Goal: Task Accomplishment & Management: Manage account settings

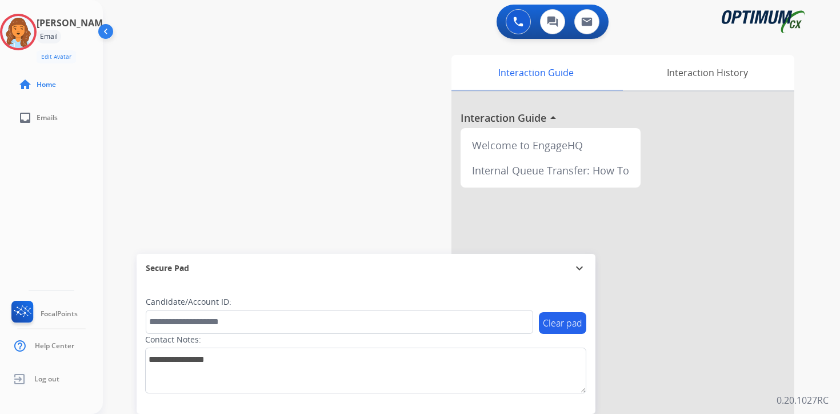
click at [818, 391] on div "0 Voice Interactions 0 Chat Interactions 0 Email Interactions swap_horiz Break …" at bounding box center [471, 207] width 737 height 414
click at [21, 35] on img at bounding box center [18, 32] width 32 height 32
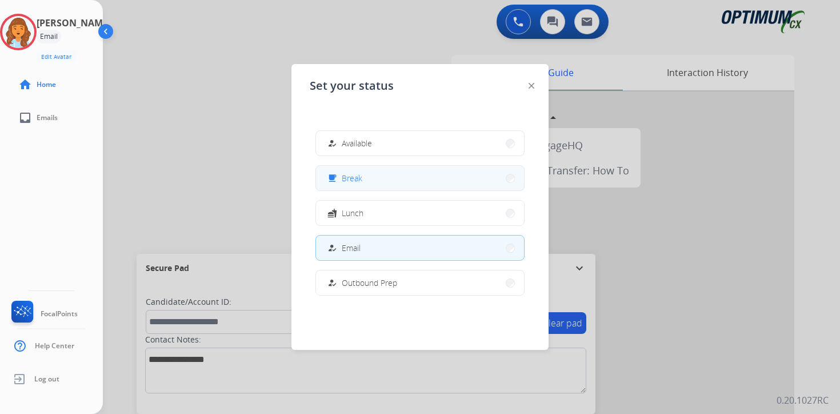
click at [367, 169] on button "free_breakfast Break" at bounding box center [420, 178] width 208 height 25
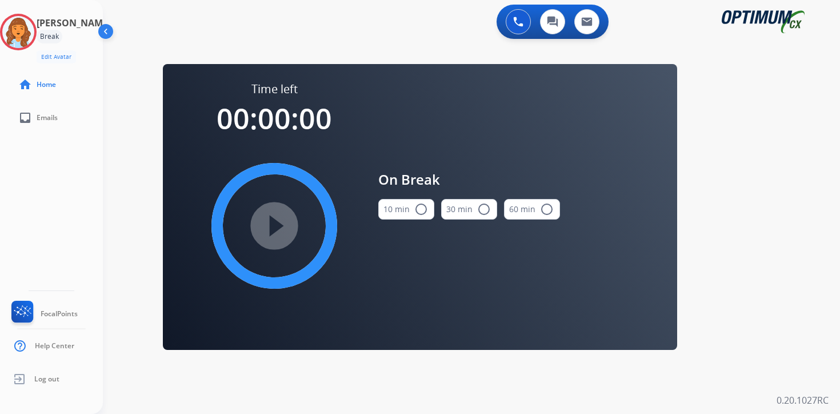
click at [823, 209] on div "0 Voice Interactions 0 Chat Interactions 0 Email Interactions swap_horiz Break …" at bounding box center [471, 207] width 737 height 414
click at [34, 30] on img at bounding box center [18, 32] width 32 height 32
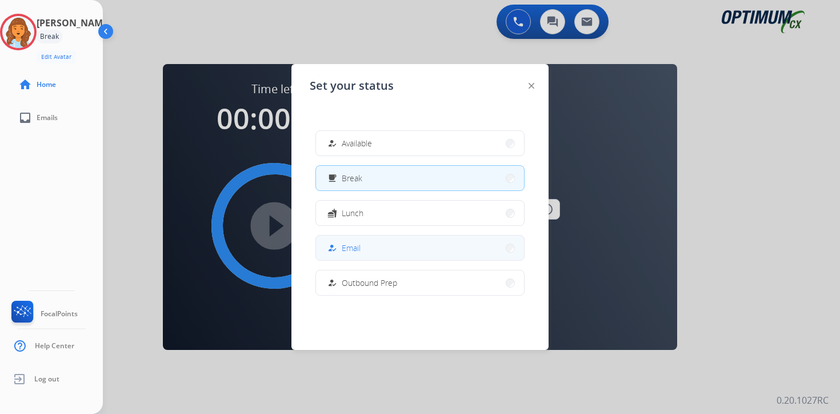
click at [364, 243] on button "how_to_reg Email" at bounding box center [420, 247] width 208 height 25
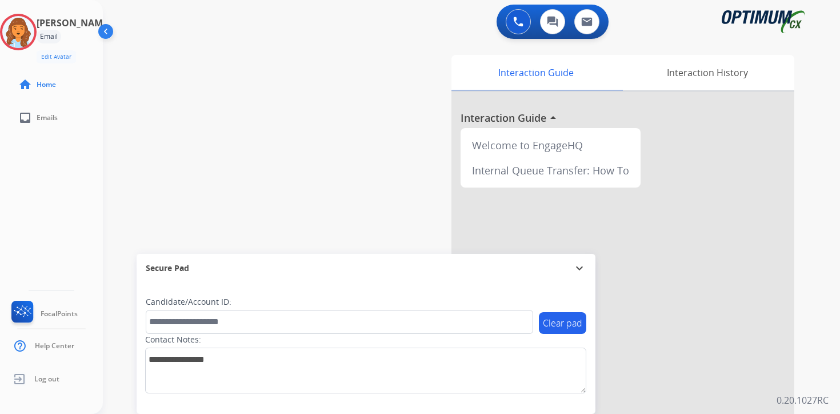
click at [814, 406] on p "0.20.1027RC" at bounding box center [802, 400] width 52 height 14
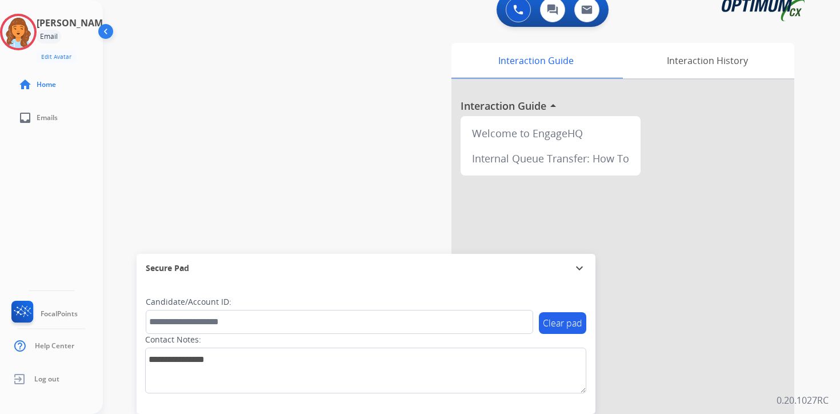
click at [830, 47] on div "0 Voice Interactions 0 Chat Interactions 0 Email Interactions swap_horiz Break …" at bounding box center [471, 207] width 737 height 414
click at [34, 29] on img at bounding box center [18, 32] width 32 height 32
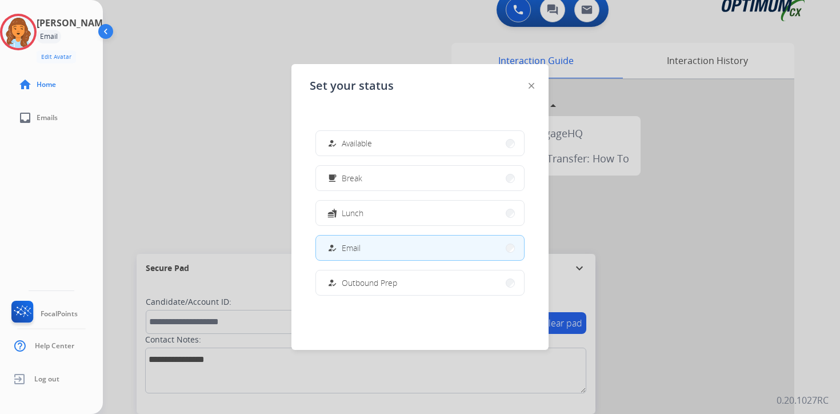
scroll to position [285, 0]
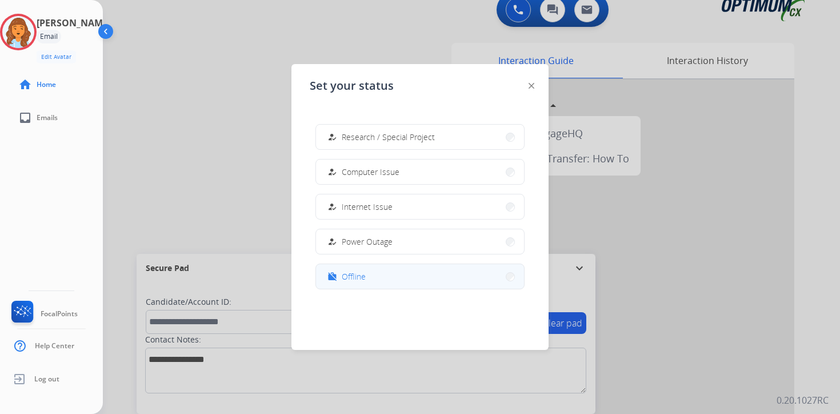
click at [347, 279] on span "Offline" at bounding box center [354, 276] width 24 height 12
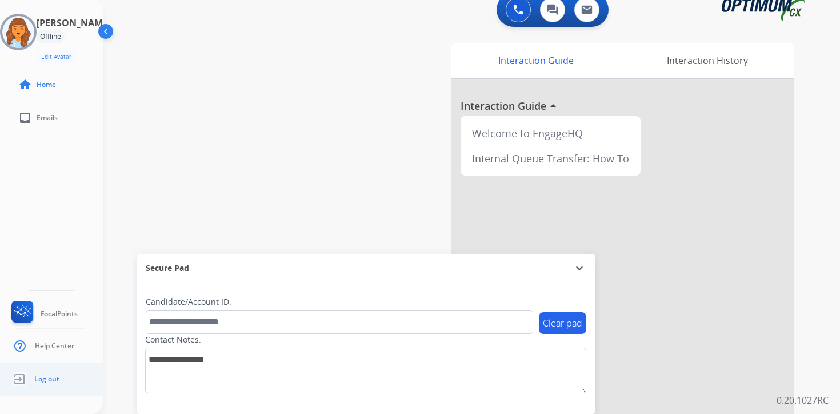
click at [45, 375] on span "Log out" at bounding box center [46, 378] width 25 height 9
